Goal: Check status: Check status

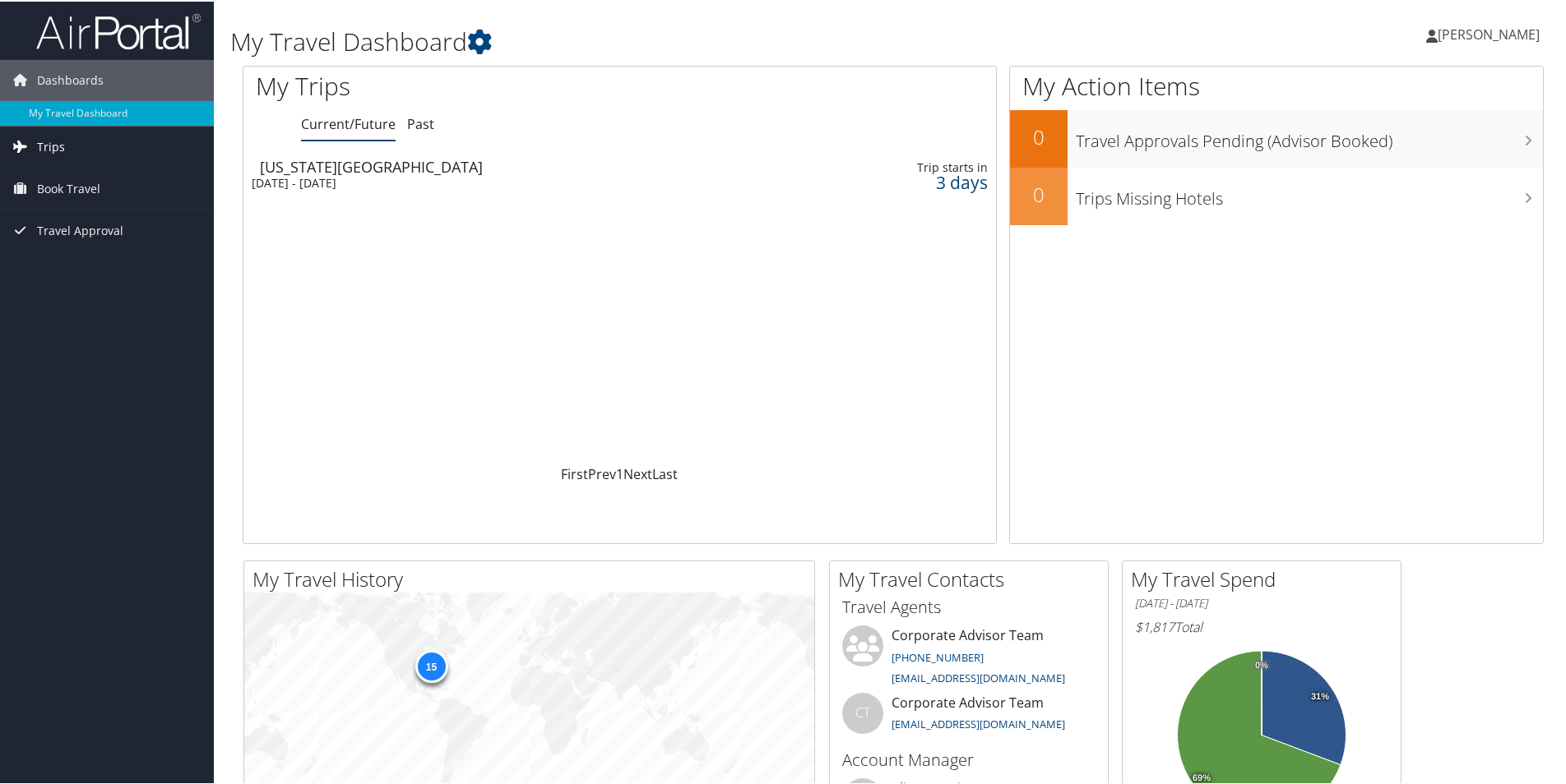
click at [41, 140] on span "Trips" at bounding box center [52, 145] width 28 height 41
click at [89, 180] on link "Current/Future Trips" at bounding box center [106, 179] width 214 height 25
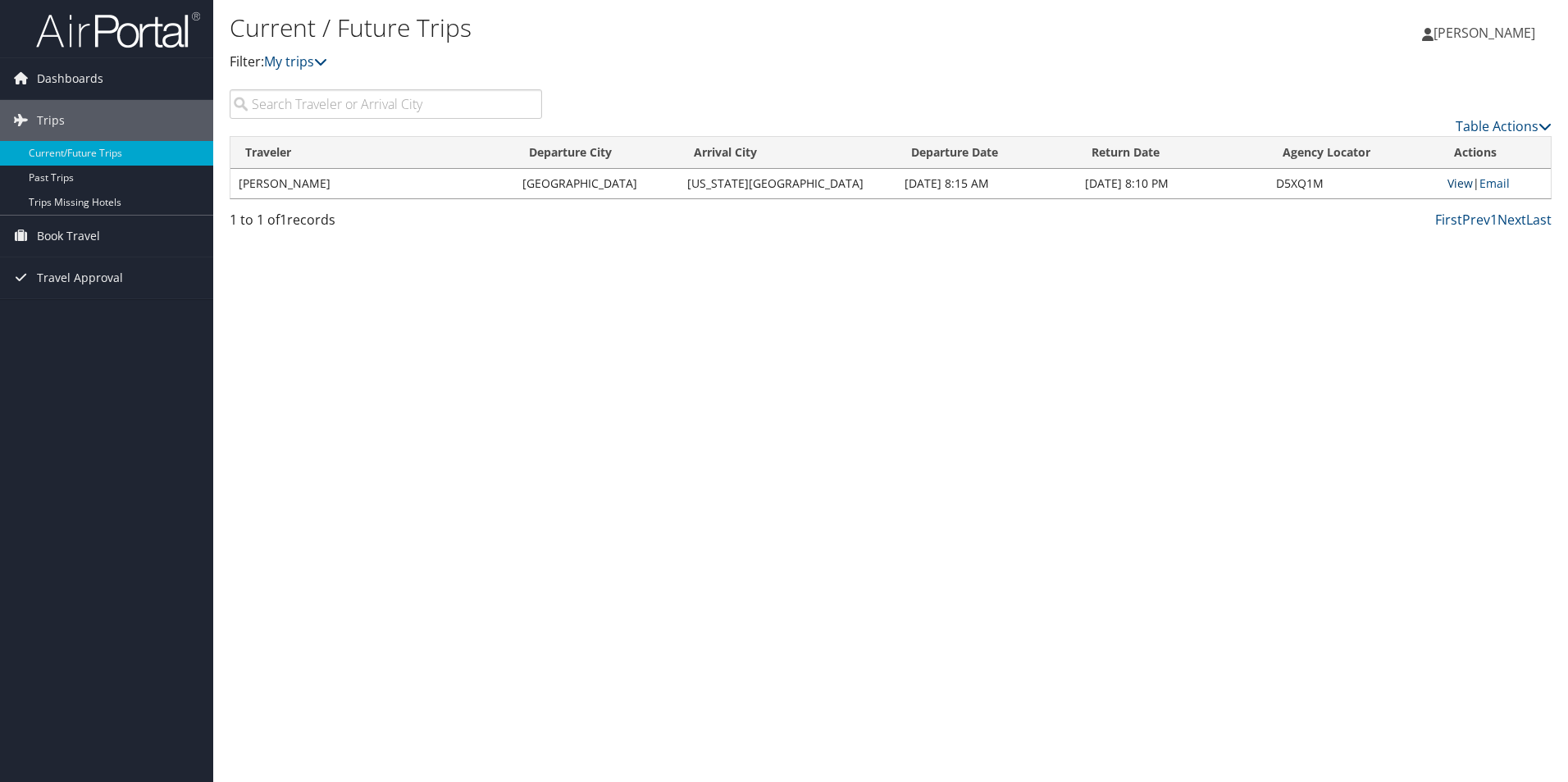
click at [1449, 183] on link "View" at bounding box center [1459, 183] width 26 height 16
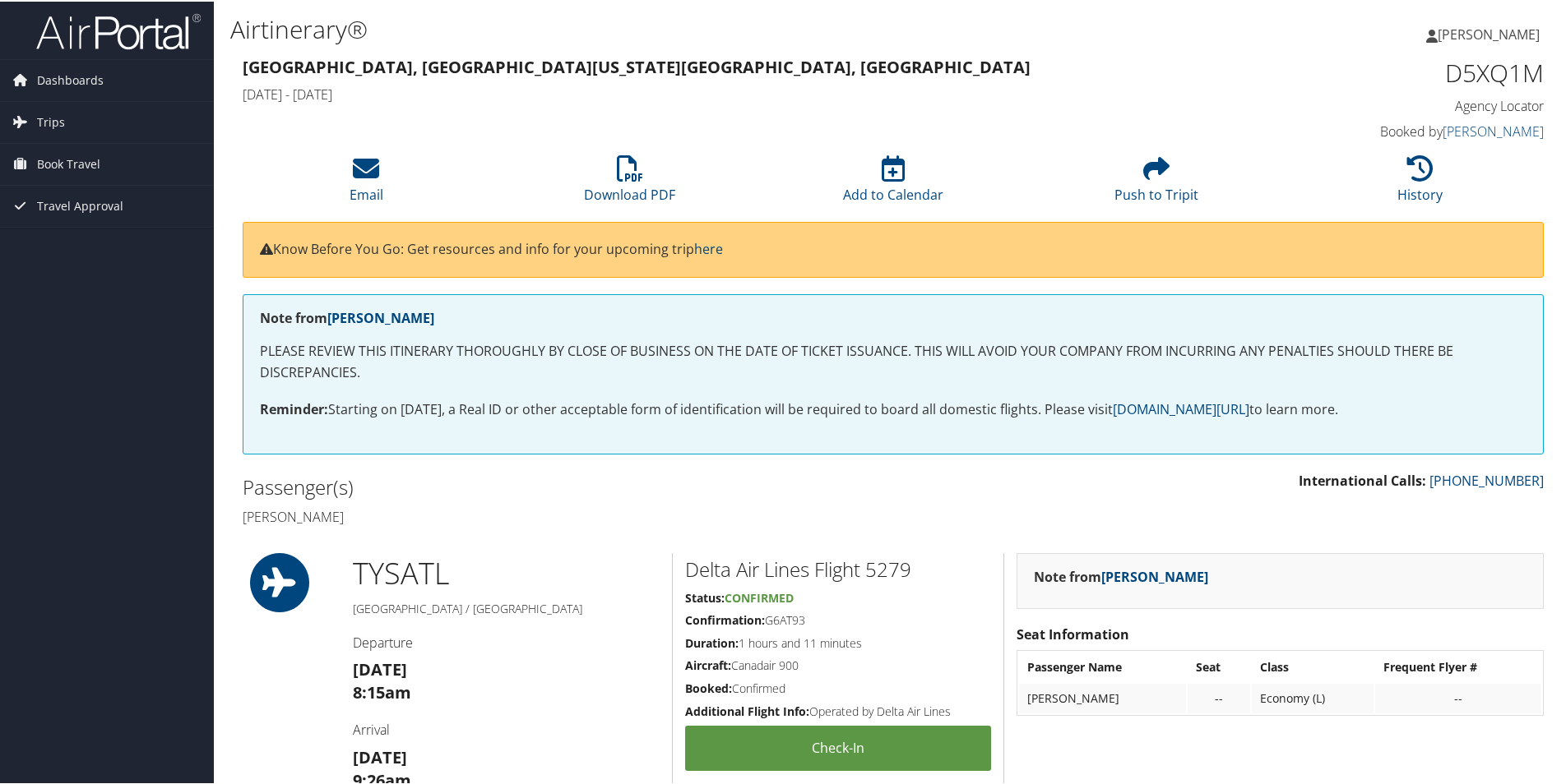
click at [1480, 34] on span "[PERSON_NAME]" at bounding box center [1488, 33] width 102 height 18
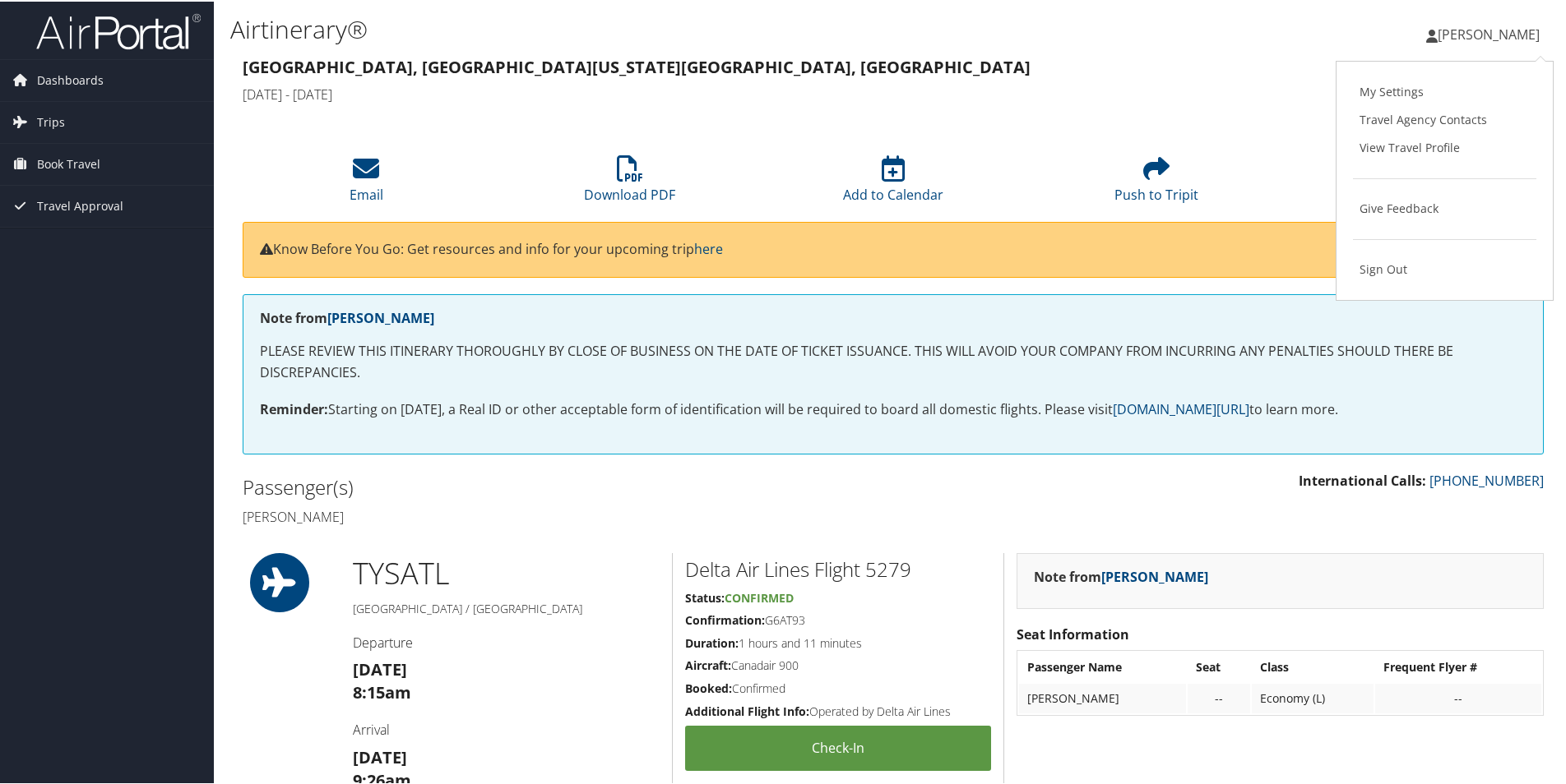
click at [1177, 68] on h3 "Knoxville, TN Colorado Springs, CO" at bounding box center [727, 66] width 970 height 23
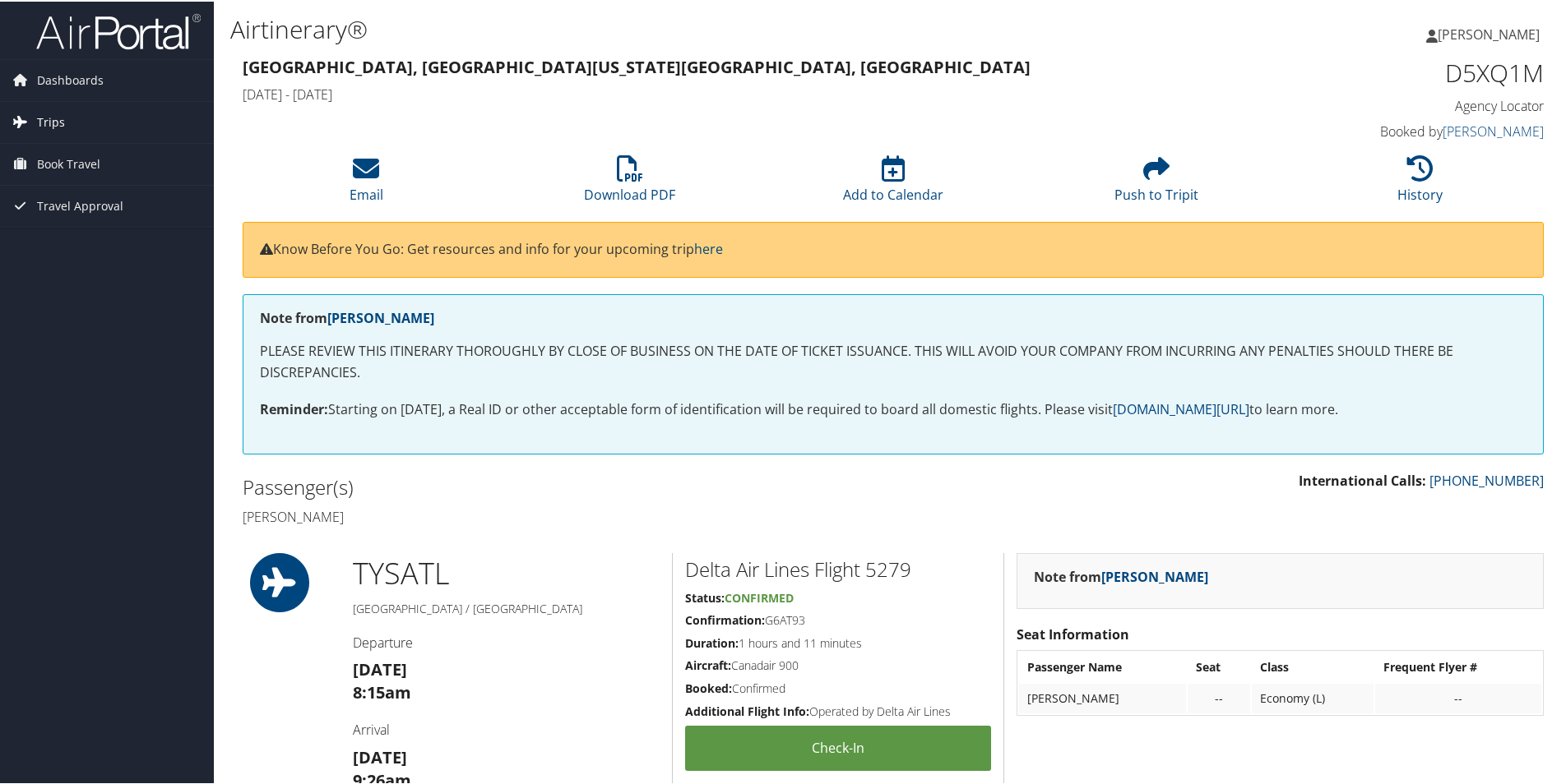
click at [47, 117] on span "Trips" at bounding box center [52, 120] width 28 height 41
click at [81, 154] on link "Current/Future Trips" at bounding box center [106, 154] width 214 height 25
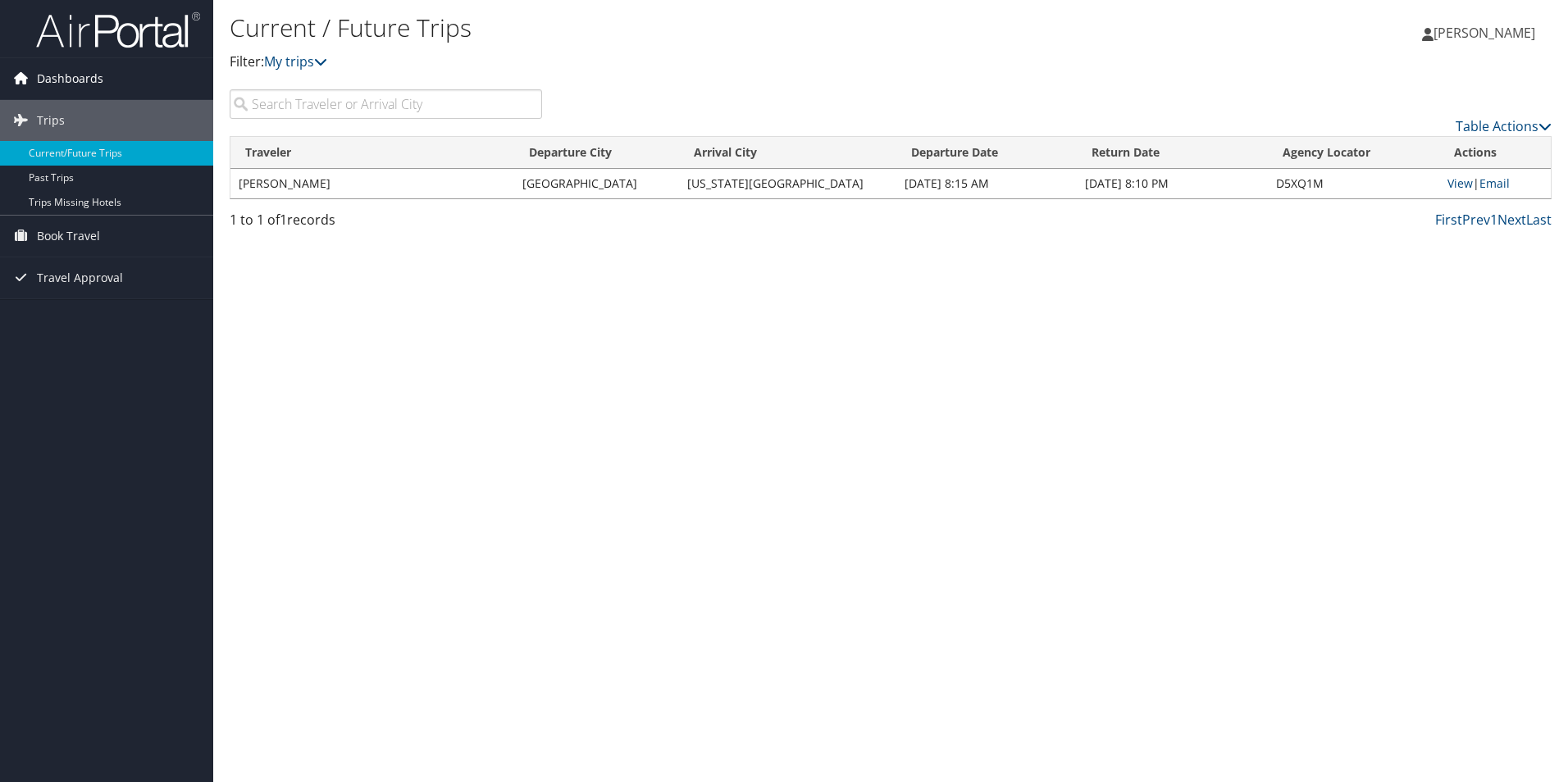
click at [54, 75] on span "Dashboards" at bounding box center [70, 78] width 66 height 41
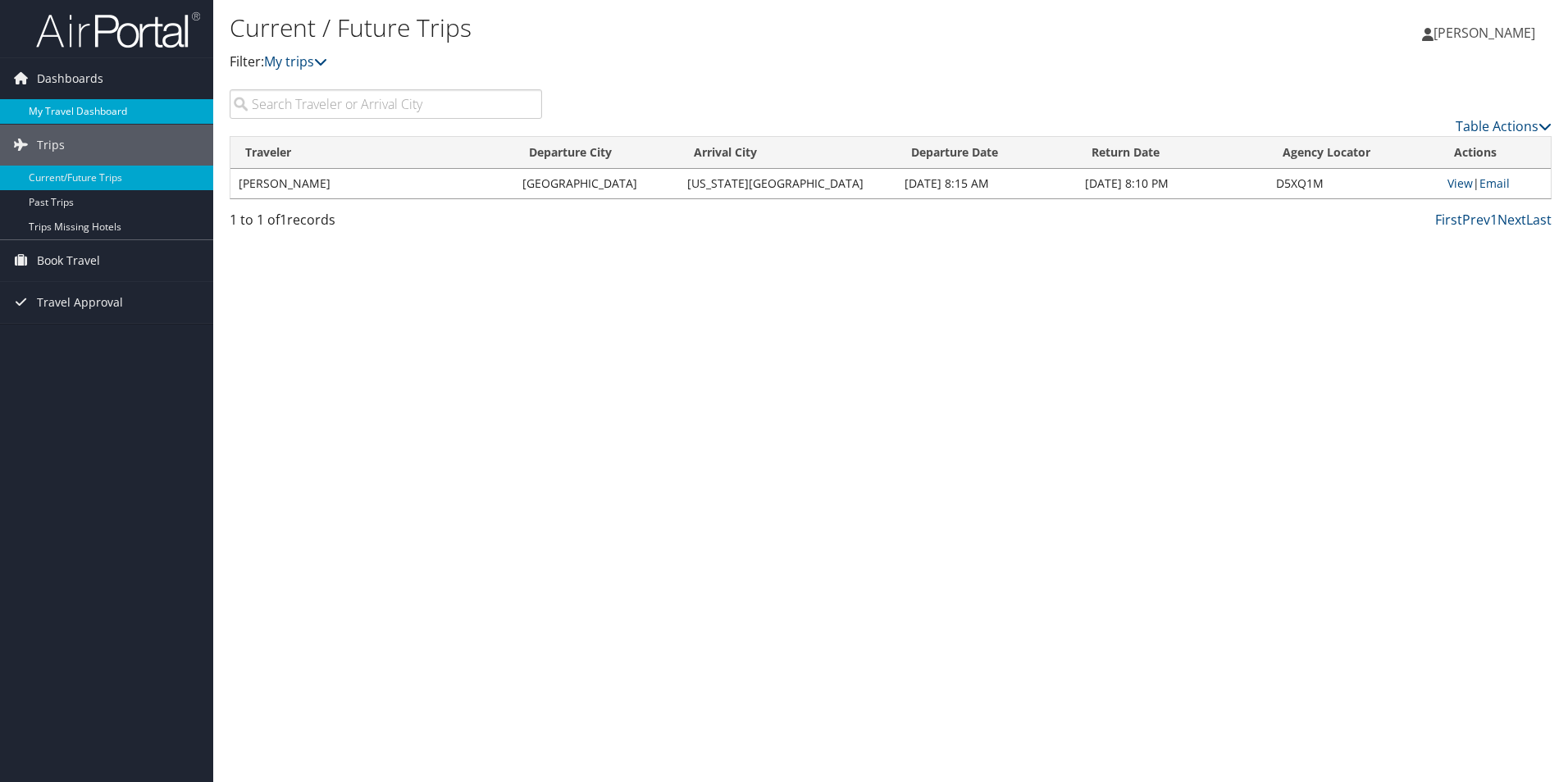
click at [107, 110] on link "My Travel Dashboard" at bounding box center [106, 112] width 213 height 25
